Goal: Task Accomplishment & Management: Manage account settings

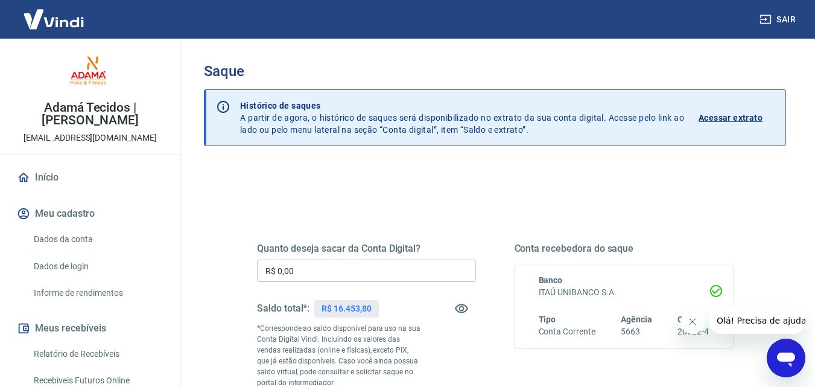
click at [324, 267] on input "R$ 0,00" at bounding box center [366, 270] width 219 height 22
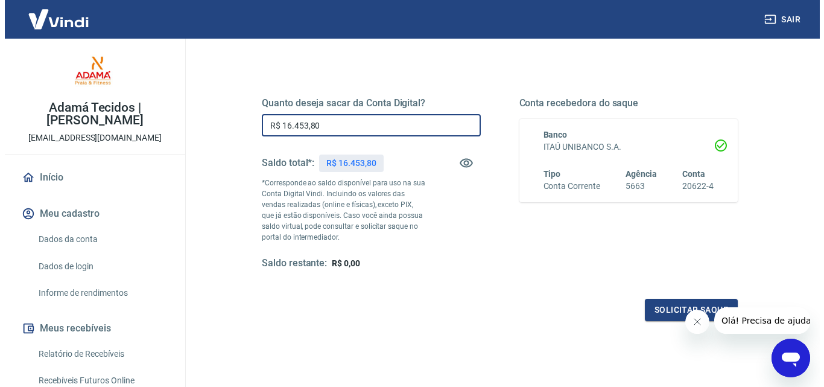
scroll to position [148, 0]
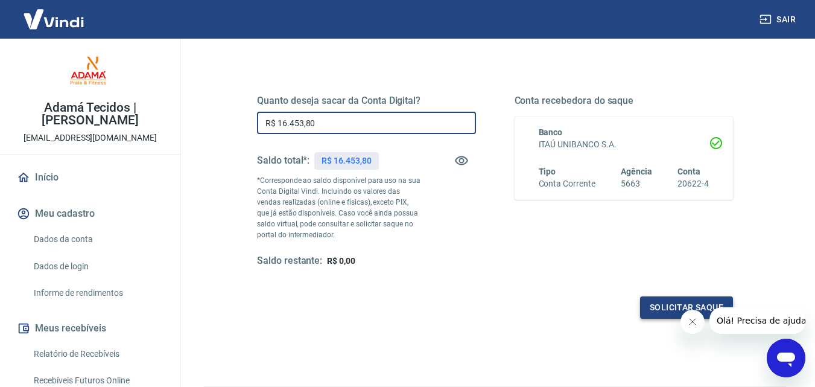
type input "R$ 16.453,80"
click at [655, 302] on button "Solicitar saque" at bounding box center [686, 307] width 93 height 22
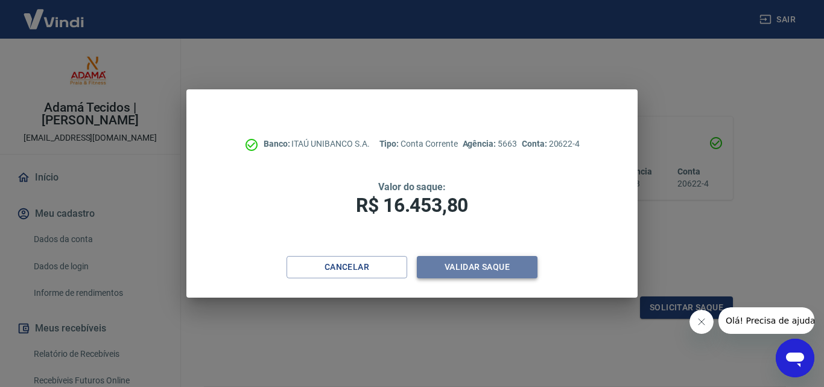
click at [456, 263] on button "Validar saque" at bounding box center [477, 267] width 121 height 22
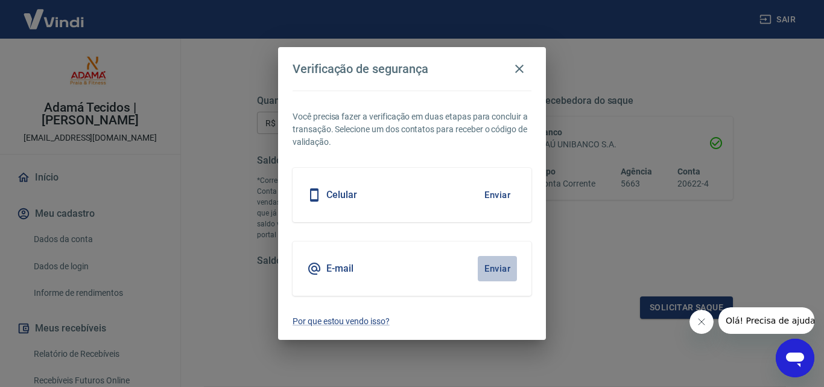
click at [505, 269] on button "Enviar" at bounding box center [497, 268] width 39 height 25
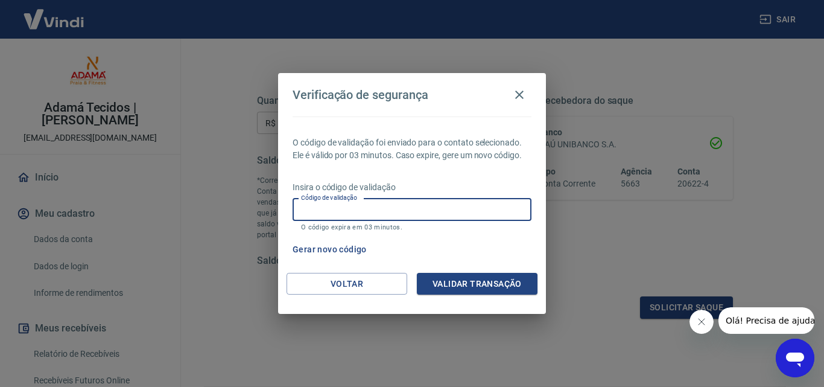
click at [317, 208] on input "Código de validação" at bounding box center [412, 209] width 239 height 22
click at [310, 210] on input "57351" at bounding box center [412, 209] width 239 height 22
click at [315, 209] on input "57351" at bounding box center [412, 209] width 239 height 22
type input "573251"
click at [495, 284] on button "Validar transação" at bounding box center [477, 284] width 121 height 22
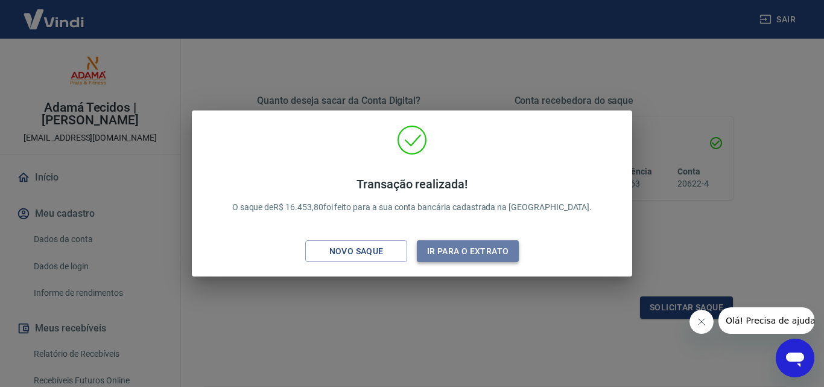
click at [438, 251] on button "Ir para o extrato" at bounding box center [468, 251] width 102 height 22
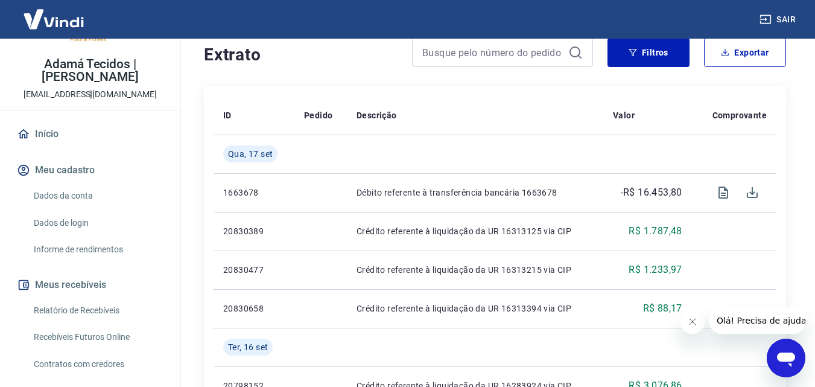
scroll to position [37, 0]
